Goal: Task Accomplishment & Management: Manage account settings

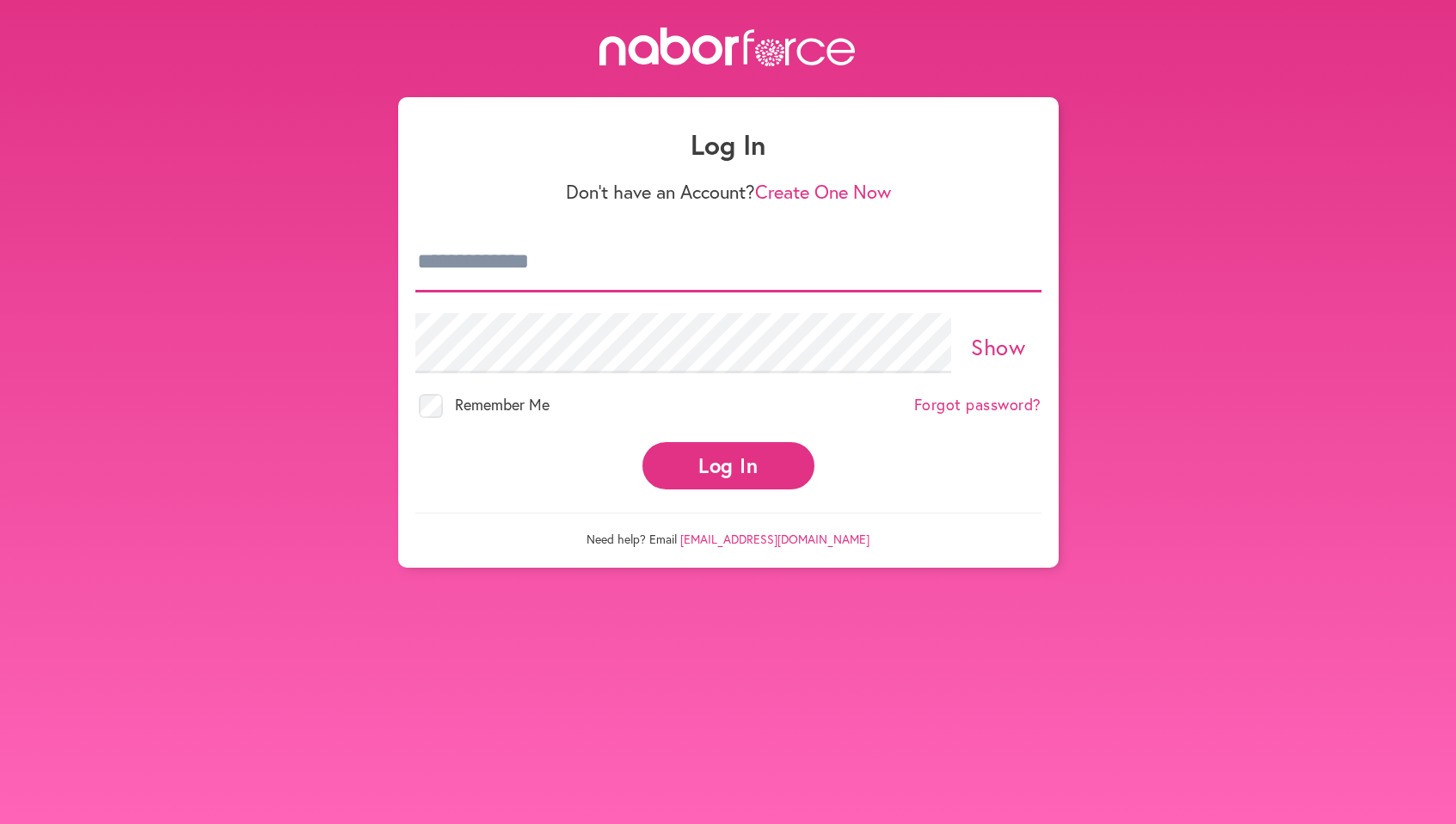
type input "**********"
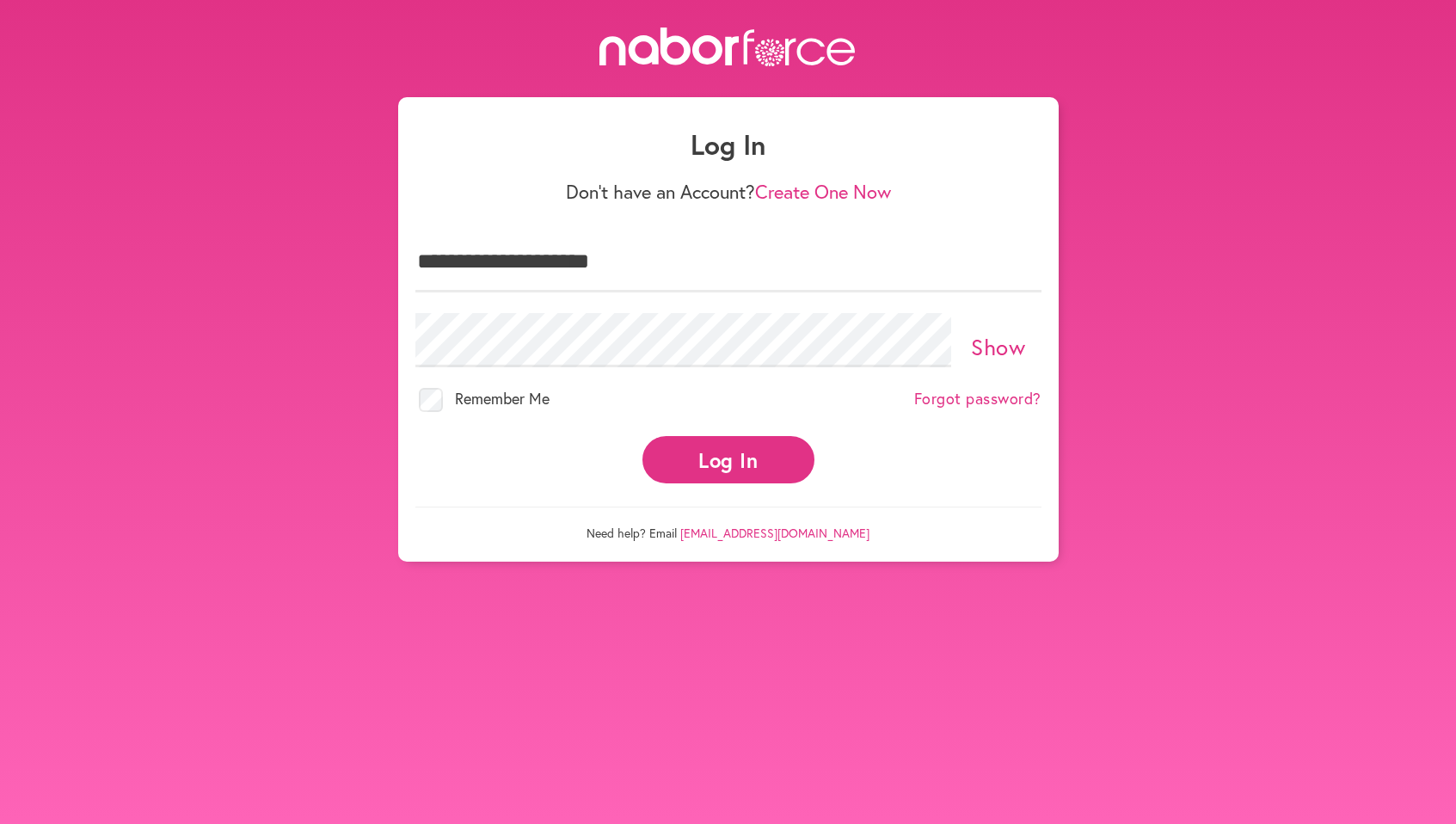
click at [705, 443] on button "Log In" at bounding box center [728, 460] width 172 height 48
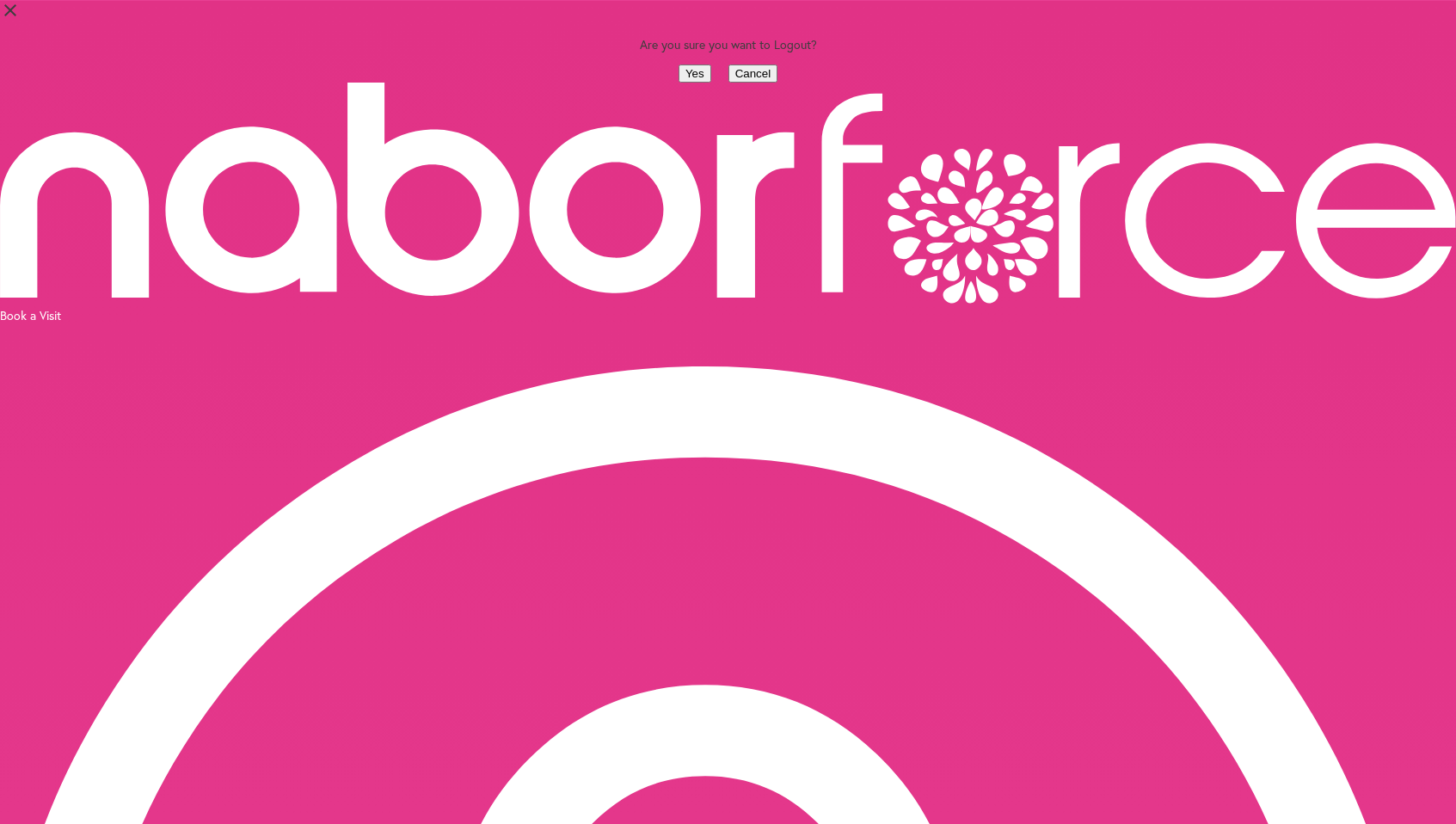
click at [679, 83] on button "Yes" at bounding box center [695, 74] width 32 height 18
